Goal: Task Accomplishment & Management: Use online tool/utility

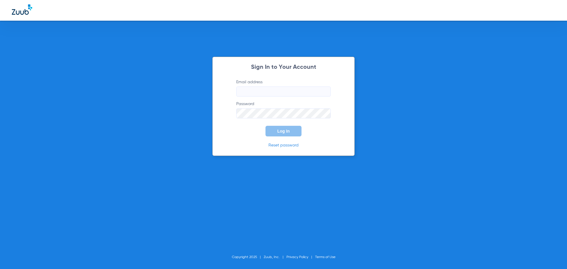
type input "[EMAIL_ADDRESS][DOMAIN_NAME]"
click at [266, 126] on button "Log In" at bounding box center [284, 131] width 36 height 11
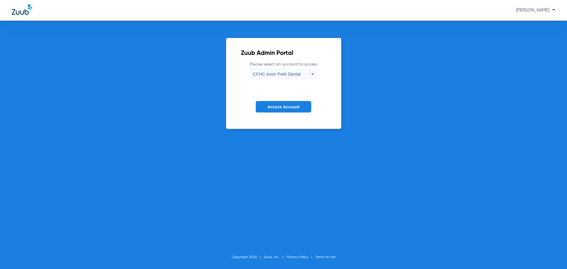
click at [294, 132] on div "Zuub Admin Portal Please select an account to access [GEOGRAPHIC_DATA] Dental A…" at bounding box center [283, 145] width 567 height 248
click at [280, 105] on span "Access Account" at bounding box center [284, 107] width 32 height 5
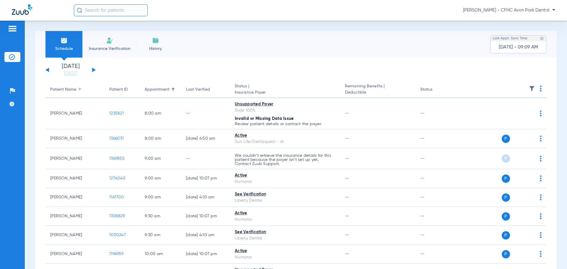
click at [80, 88] on div at bounding box center [79, 88] width 1 height 1
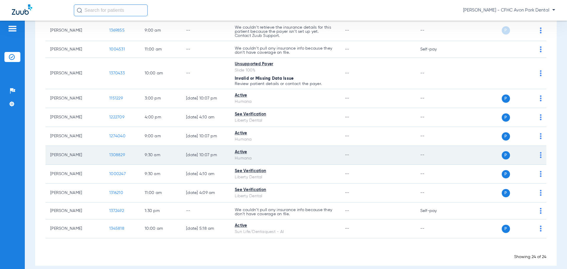
scroll to position [374, 0]
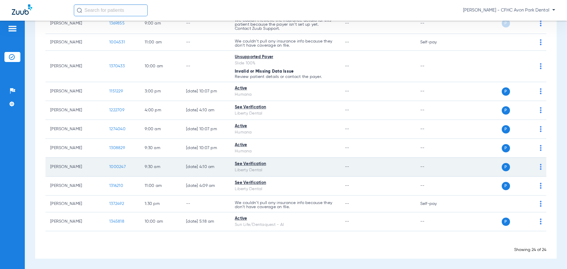
click at [119, 166] on span "1000247" at bounding box center [117, 167] width 17 height 4
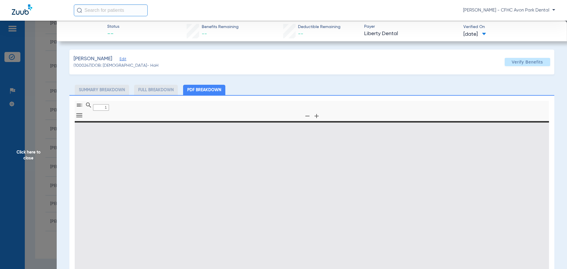
type input "0"
select select "page-width"
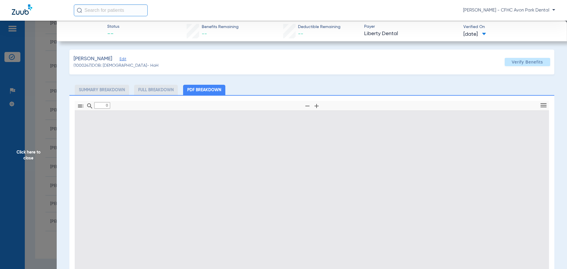
type input "1"
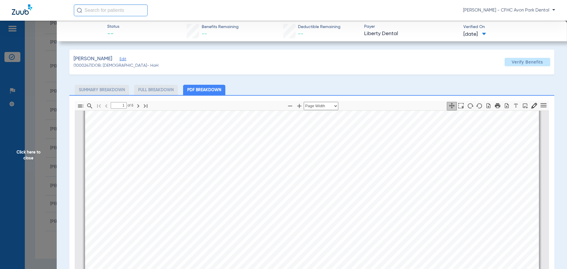
scroll to position [92, 0]
click at [371, 183] on div "Information provided below will be cross-checked with member eligibility record…" at bounding box center [312, 182] width 454 height 321
click at [365, 183] on div "Information provided below will be cross-checked with member eligibility record…" at bounding box center [312, 182] width 454 height 321
click at [371, 213] on div "Information provided below will be cross-checked with member eligibility record…" at bounding box center [312, 212] width 454 height 321
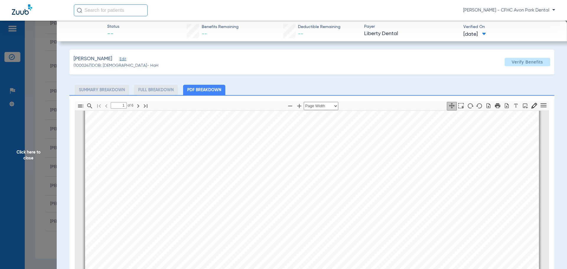
click at [409, 209] on section "Page ⁨1⁩" at bounding box center [414, 208] width 14 height 4
click at [408, 210] on section "Page ⁨1⁩" at bounding box center [414, 208] width 14 height 4
click at [407, 210] on link "Page ⁨1⁩" at bounding box center [416, 212] width 19 height 5
click at [408, 205] on link "Page ⁨1⁩" at bounding box center [413, 204] width 13 height 5
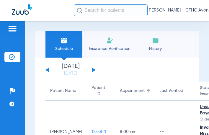
click at [93, 69] on button at bounding box center [94, 70] width 4 height 4
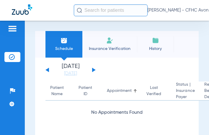
click at [93, 69] on button at bounding box center [94, 70] width 4 height 4
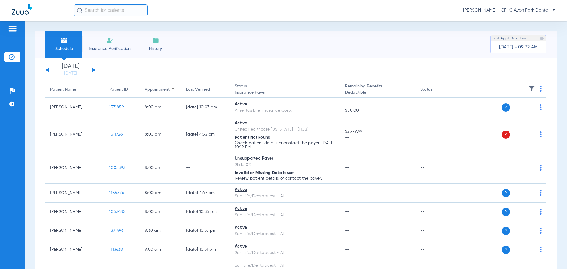
click at [109, 41] on img at bounding box center [109, 40] width 7 height 7
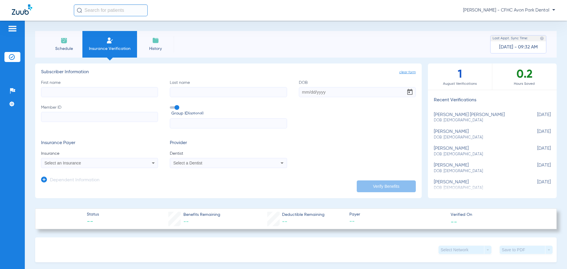
click at [453, 216] on span "Verified On" at bounding box center [499, 215] width 96 height 6
click at [15, 27] on img at bounding box center [12, 28] width 9 height 7
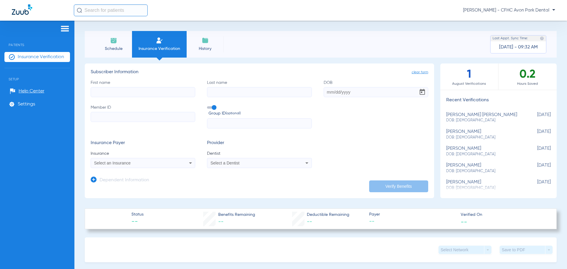
click at [33, 56] on span "Insurance Verification" at bounding box center [41, 57] width 46 height 6
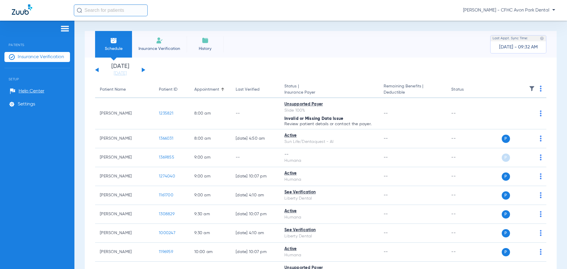
click at [141, 69] on div "Wednesday 06-11-2025 Thursday 06-12-2025 Friday 06-13-2025 Saturday 06-14-2025 …" at bounding box center [120, 70] width 50 height 13
click at [144, 70] on button at bounding box center [144, 70] width 4 height 4
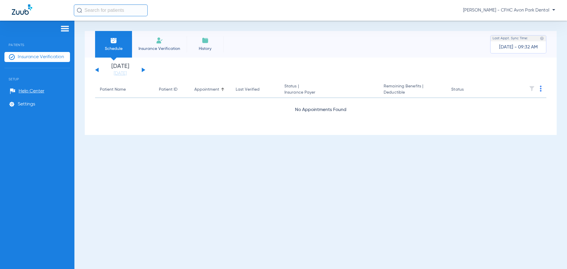
click at [144, 69] on button at bounding box center [144, 70] width 4 height 4
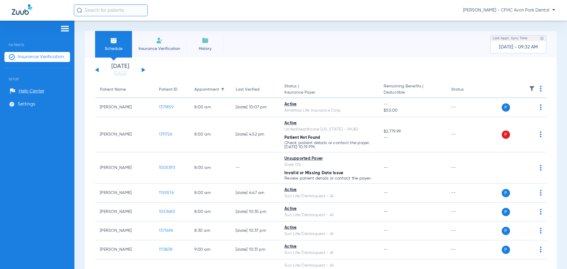
click at [144, 69] on button at bounding box center [144, 70] width 4 height 4
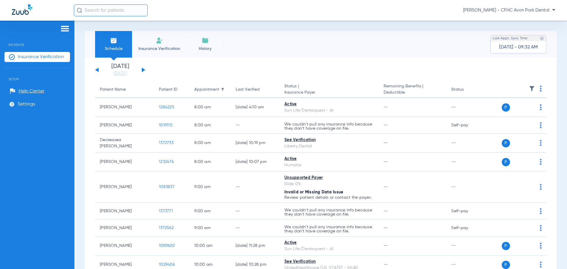
click at [144, 69] on button at bounding box center [144, 70] width 4 height 4
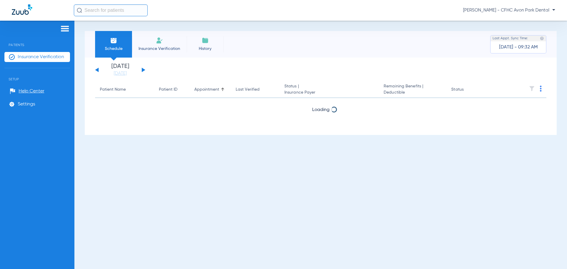
click at [144, 69] on button at bounding box center [144, 70] width 4 height 4
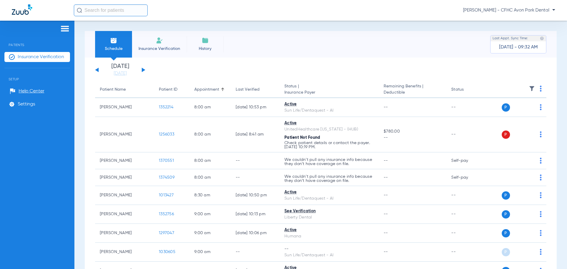
click at [144, 69] on button at bounding box center [144, 70] width 4 height 4
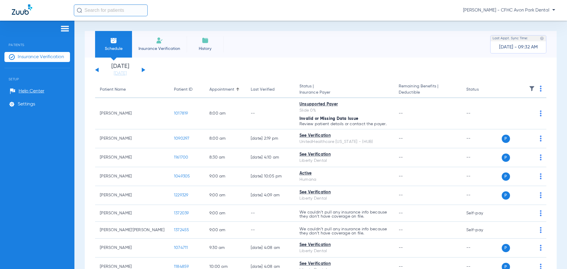
click at [98, 68] on div "Wednesday 06-11-2025 Thursday 06-12-2025 Friday 06-13-2025 Saturday 06-14-2025 …" at bounding box center [120, 70] width 50 height 13
click at [98, 69] on button at bounding box center [97, 70] width 4 height 4
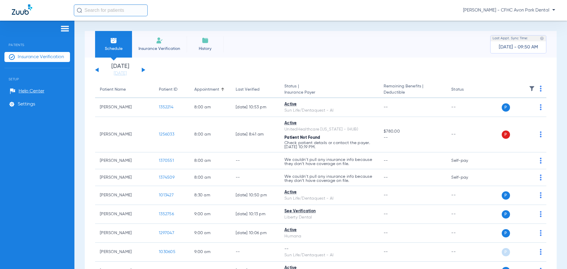
click at [96, 69] on button at bounding box center [97, 70] width 4 height 4
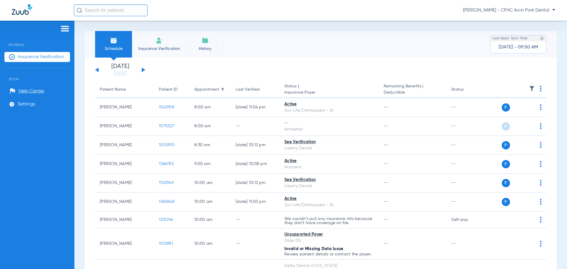
click at [96, 69] on button at bounding box center [97, 70] width 4 height 4
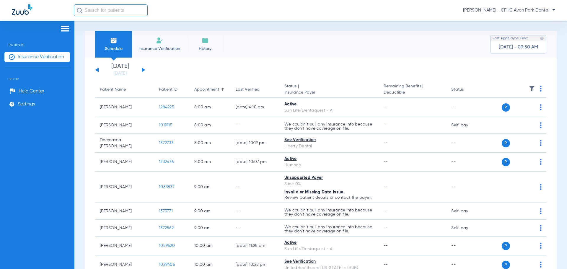
click at [96, 69] on button at bounding box center [97, 70] width 4 height 4
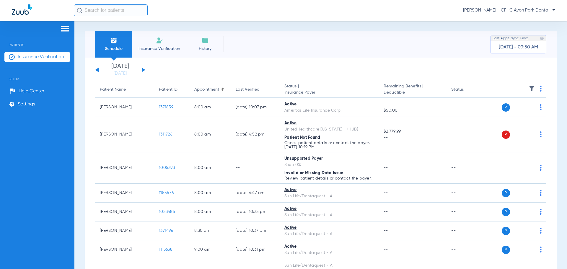
click at [168, 41] on li "Insurance Verification" at bounding box center [159, 44] width 55 height 27
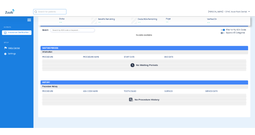
scroll to position [436, 0]
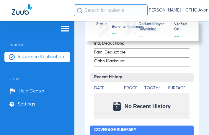
click at [199, 59] on div "Schedule Insurance Verification History Last Appt. Sync Time: Today - 09:54 AM …" at bounding box center [141, 78] width 135 height 114
click at [44, 33] on div at bounding box center [37, 29] width 66 height 9
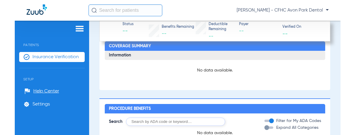
scroll to position [409, 0]
